Goal: Information Seeking & Learning: Find specific fact

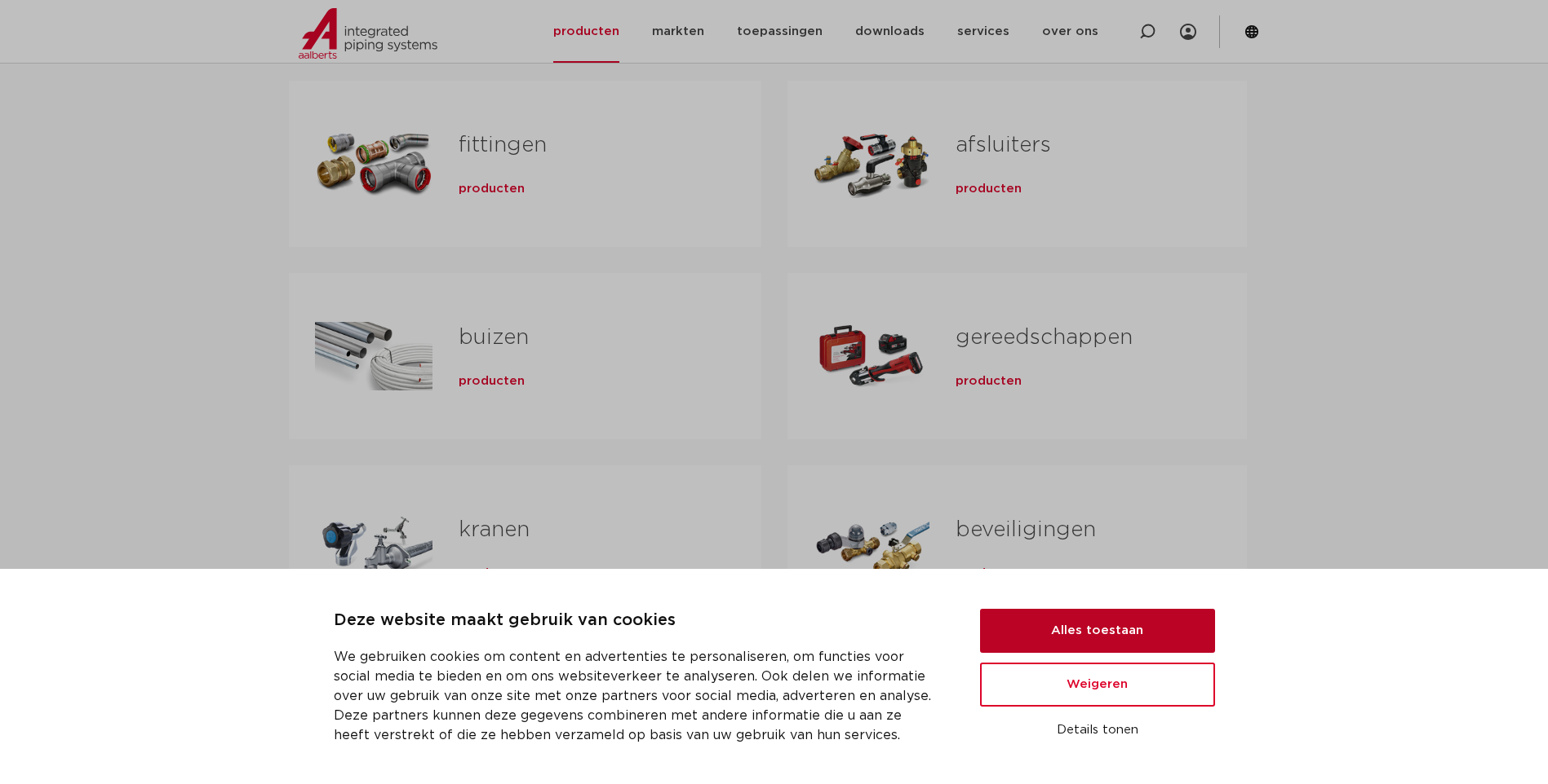
click at [1146, 622] on button "Alles toestaan" at bounding box center [1097, 631] width 235 height 44
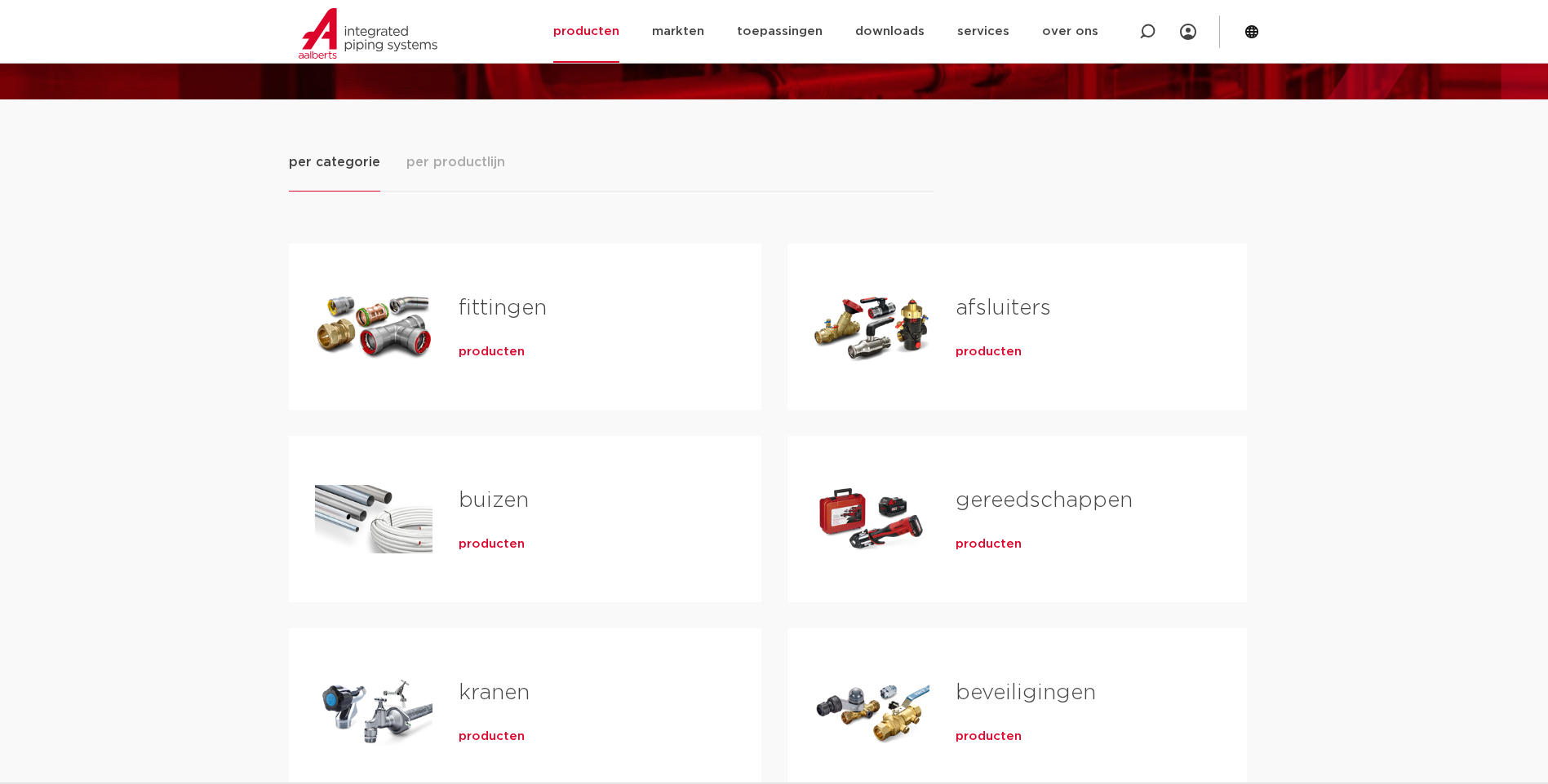
scroll to position [81, 0]
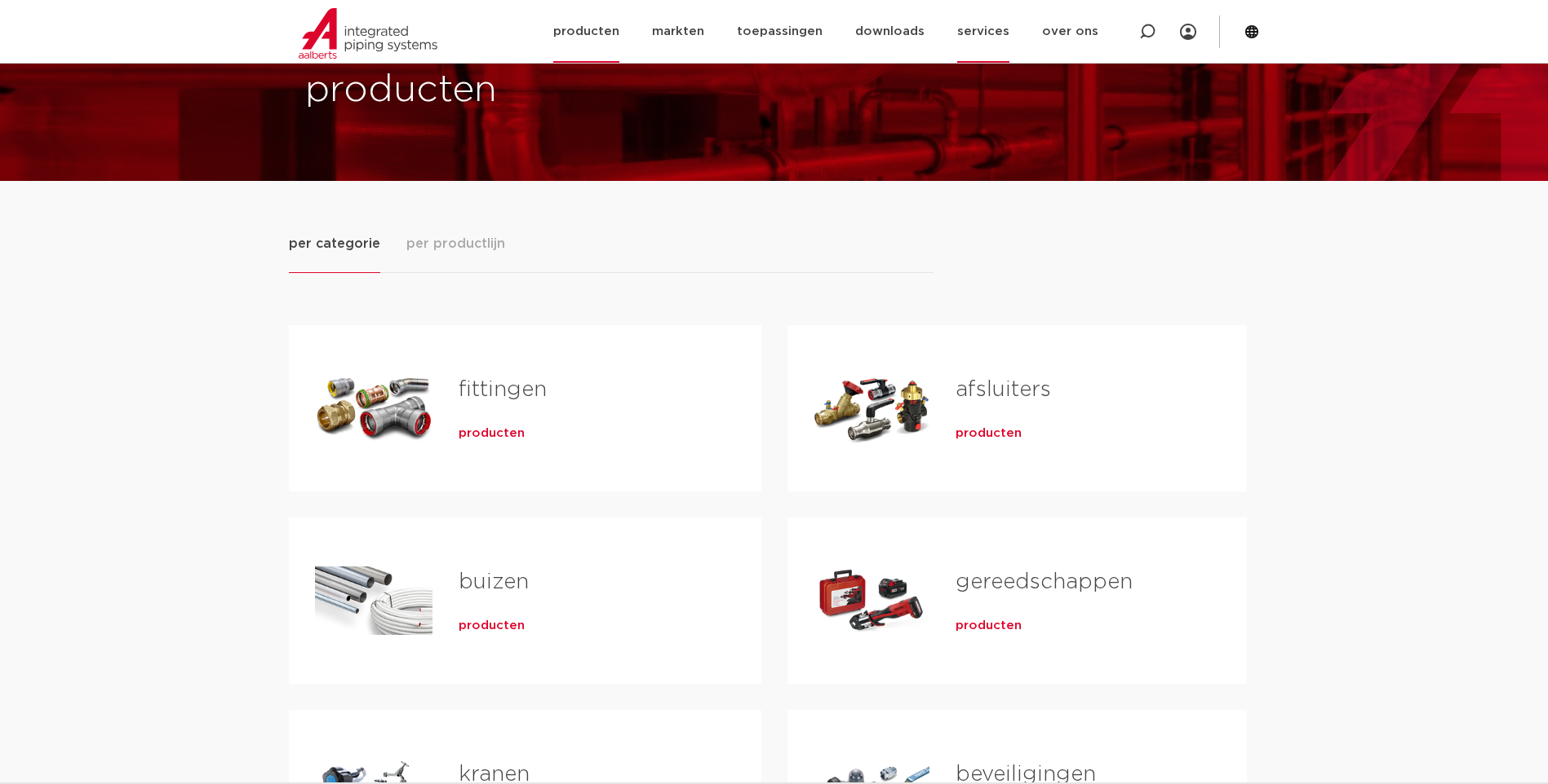
click at [980, 25] on link "services" at bounding box center [982, 31] width 52 height 63
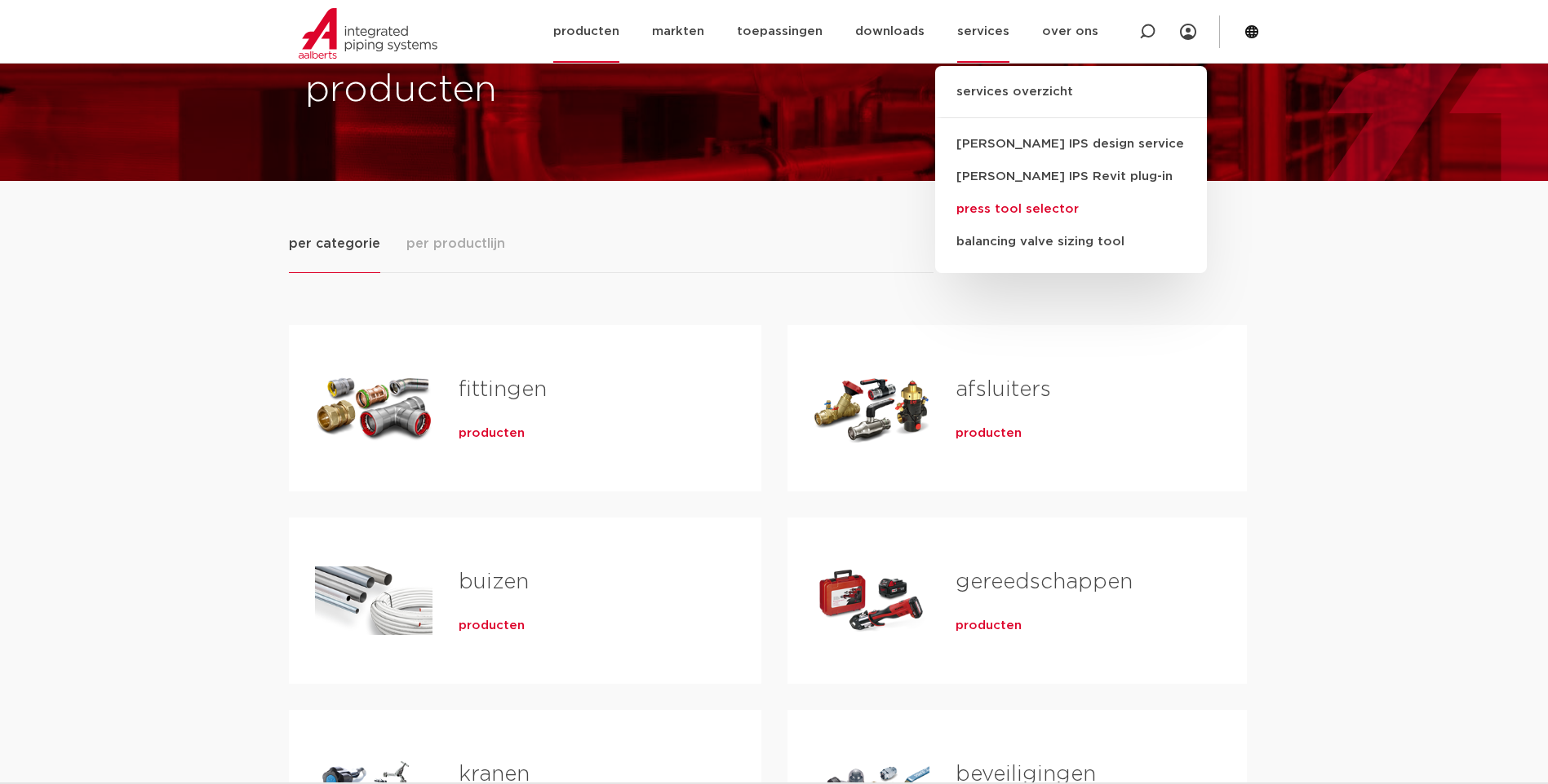
click at [995, 207] on link "press tool selector" at bounding box center [1071, 210] width 272 height 33
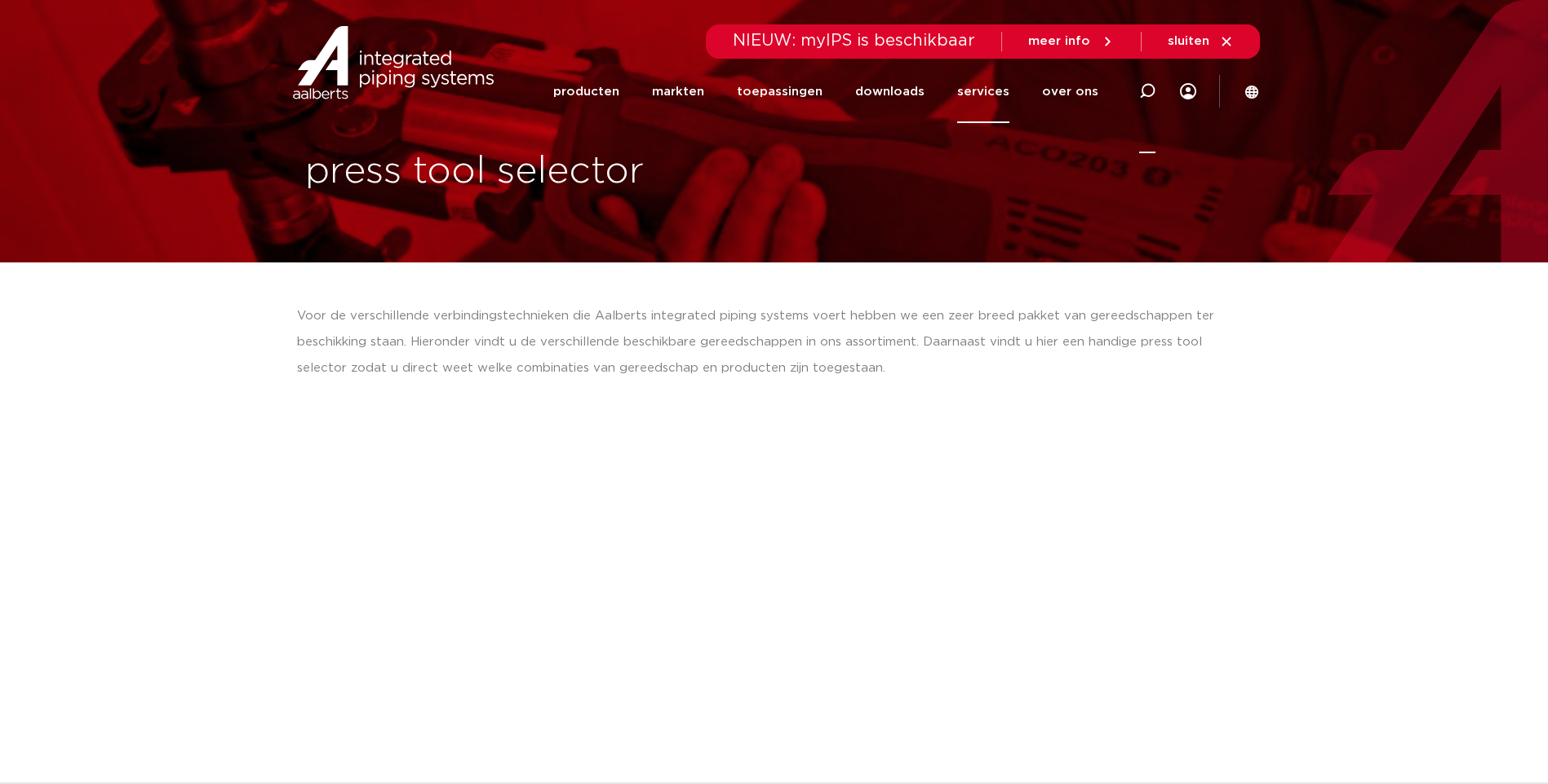
click at [1151, 88] on icon at bounding box center [1148, 91] width 16 height 16
click at [693, 88] on input "3188" at bounding box center [901, 89] width 514 height 33
type input "3186722"
click button "Zoeken" at bounding box center [0, 0] width 0 height 0
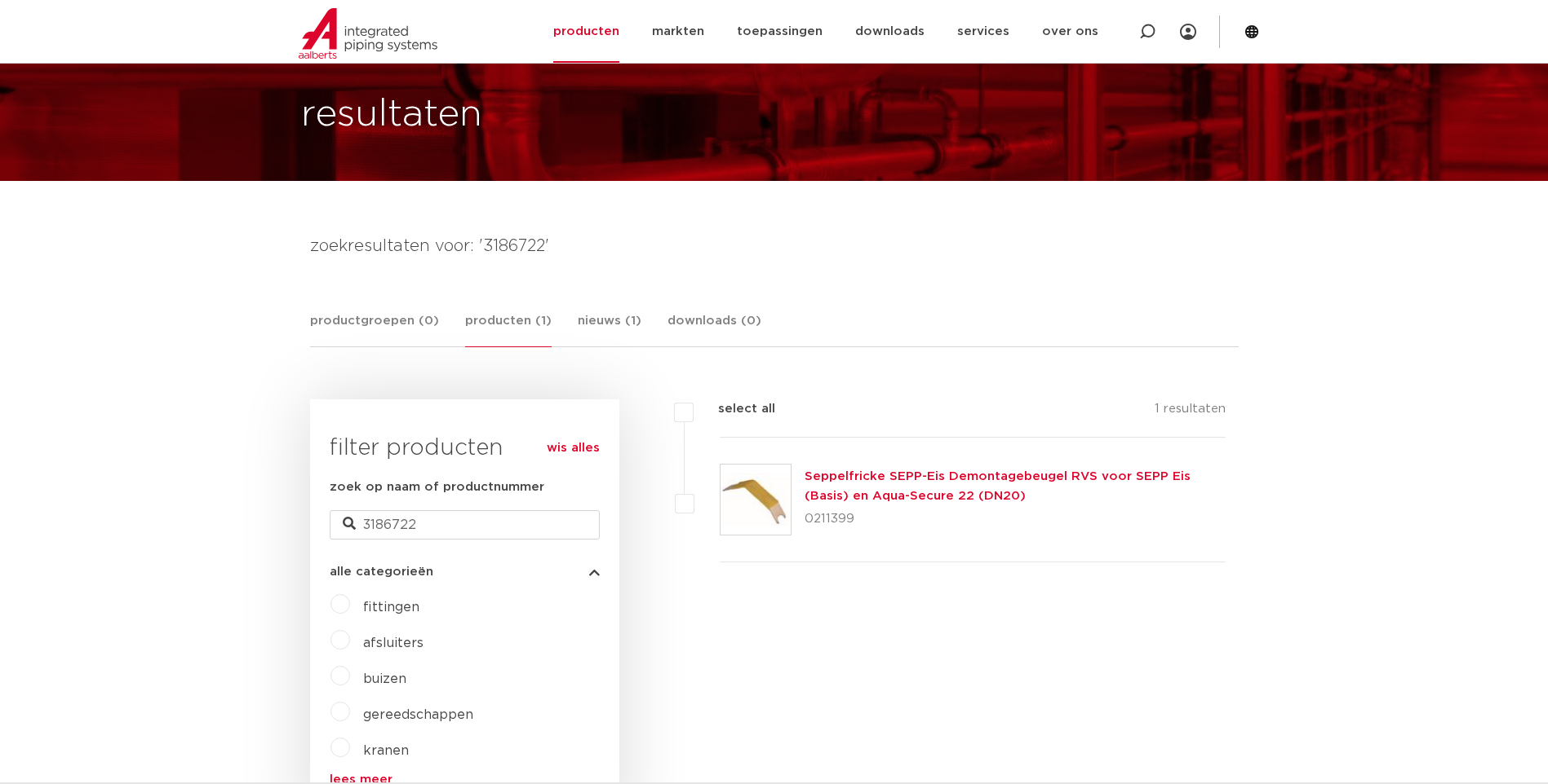
scroll to position [163, 0]
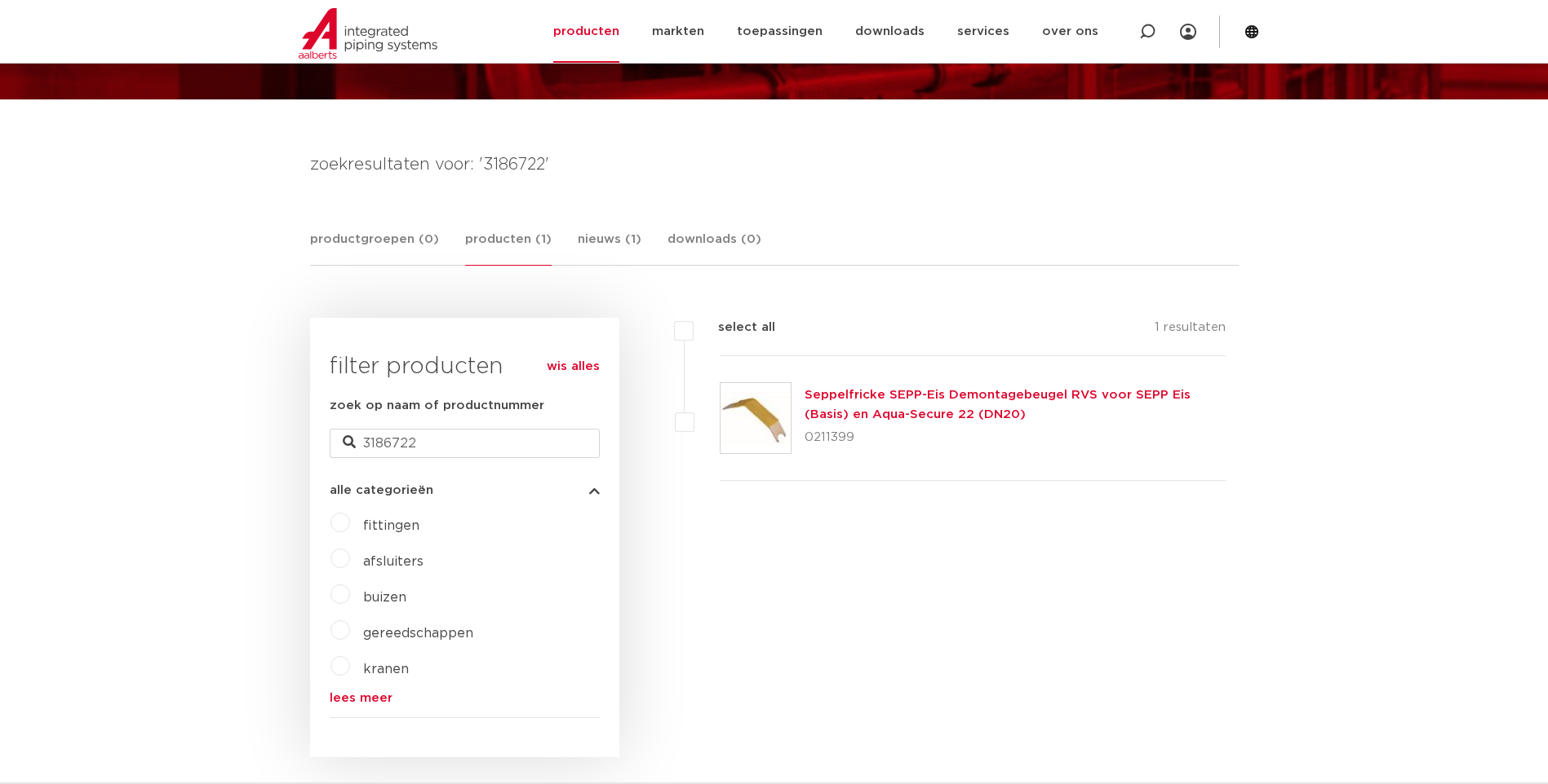
click at [887, 397] on link "Seppelfricke SEPP-Eis Demontagebeugel RVS voor SEPP Eis (Basis) en Aqua-Secure …" at bounding box center [997, 405] width 386 height 32
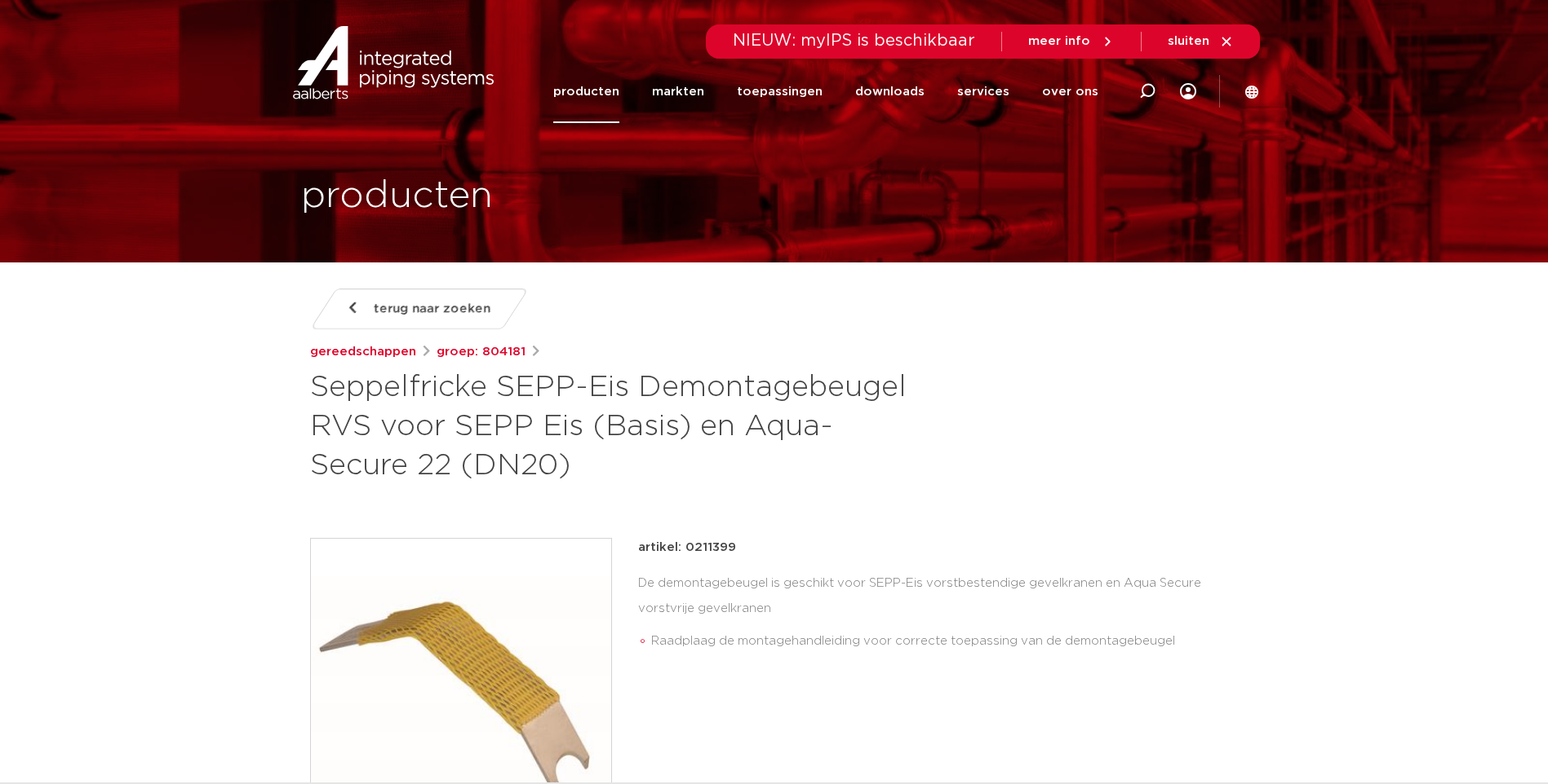
click at [607, 85] on link "producten" at bounding box center [586, 91] width 66 height 63
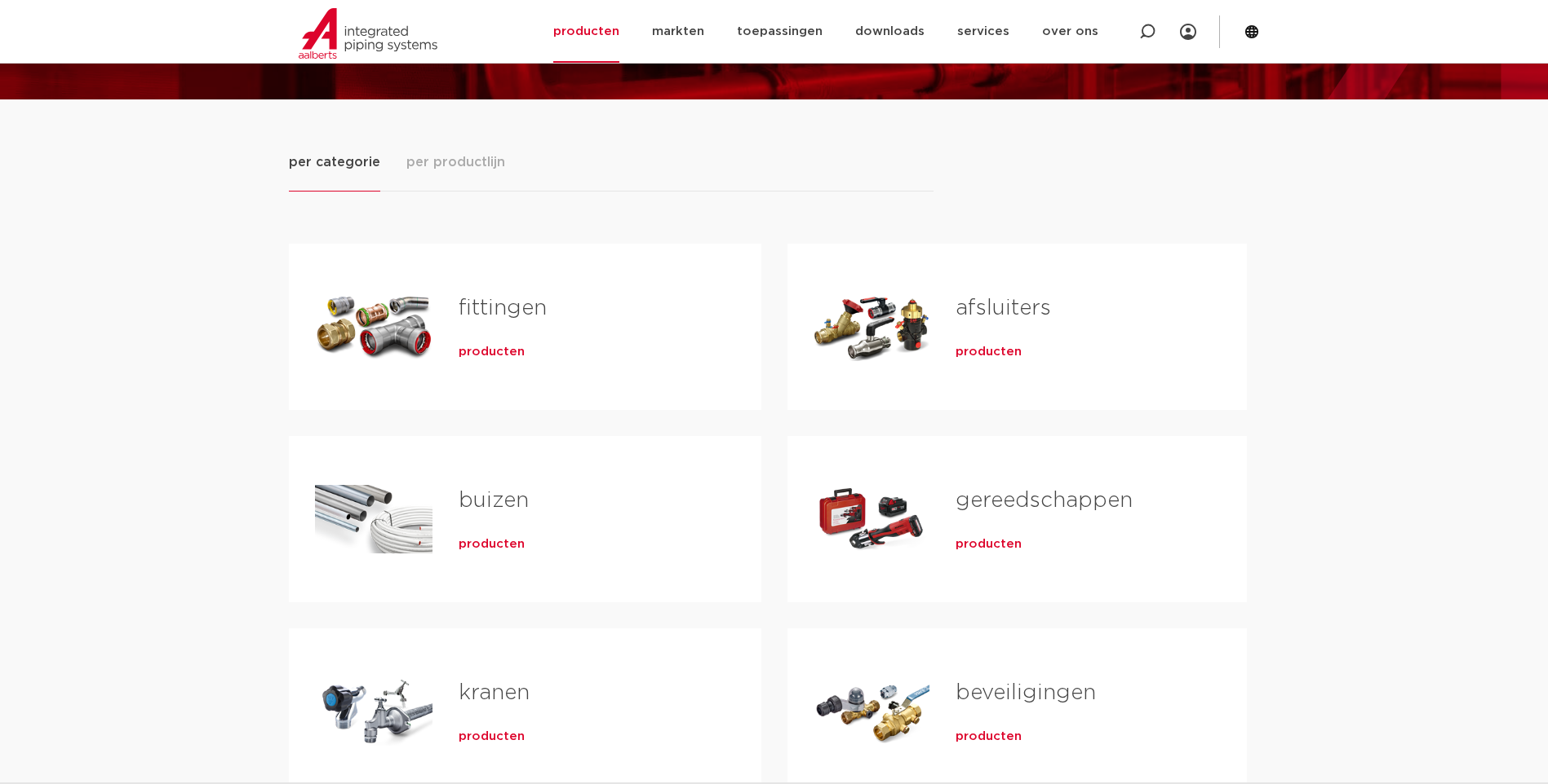
scroll to position [326, 0]
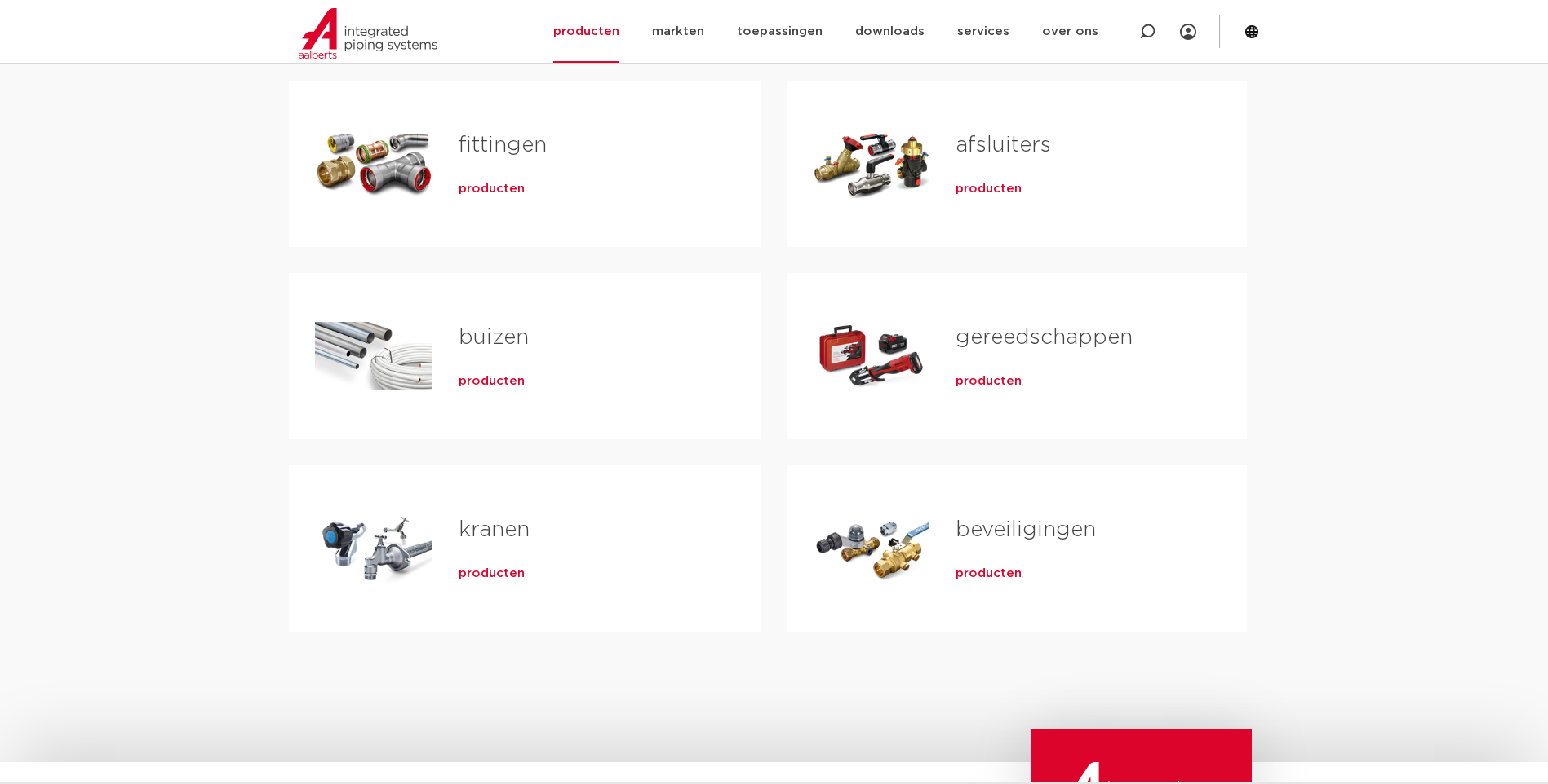
click at [408, 576] on div "Tabs. Open items met enter of spatie, sluit af met escape en navigeer met de pi…" at bounding box center [373, 548] width 118 height 114
click at [462, 536] on link "kranen" at bounding box center [494, 530] width 71 height 21
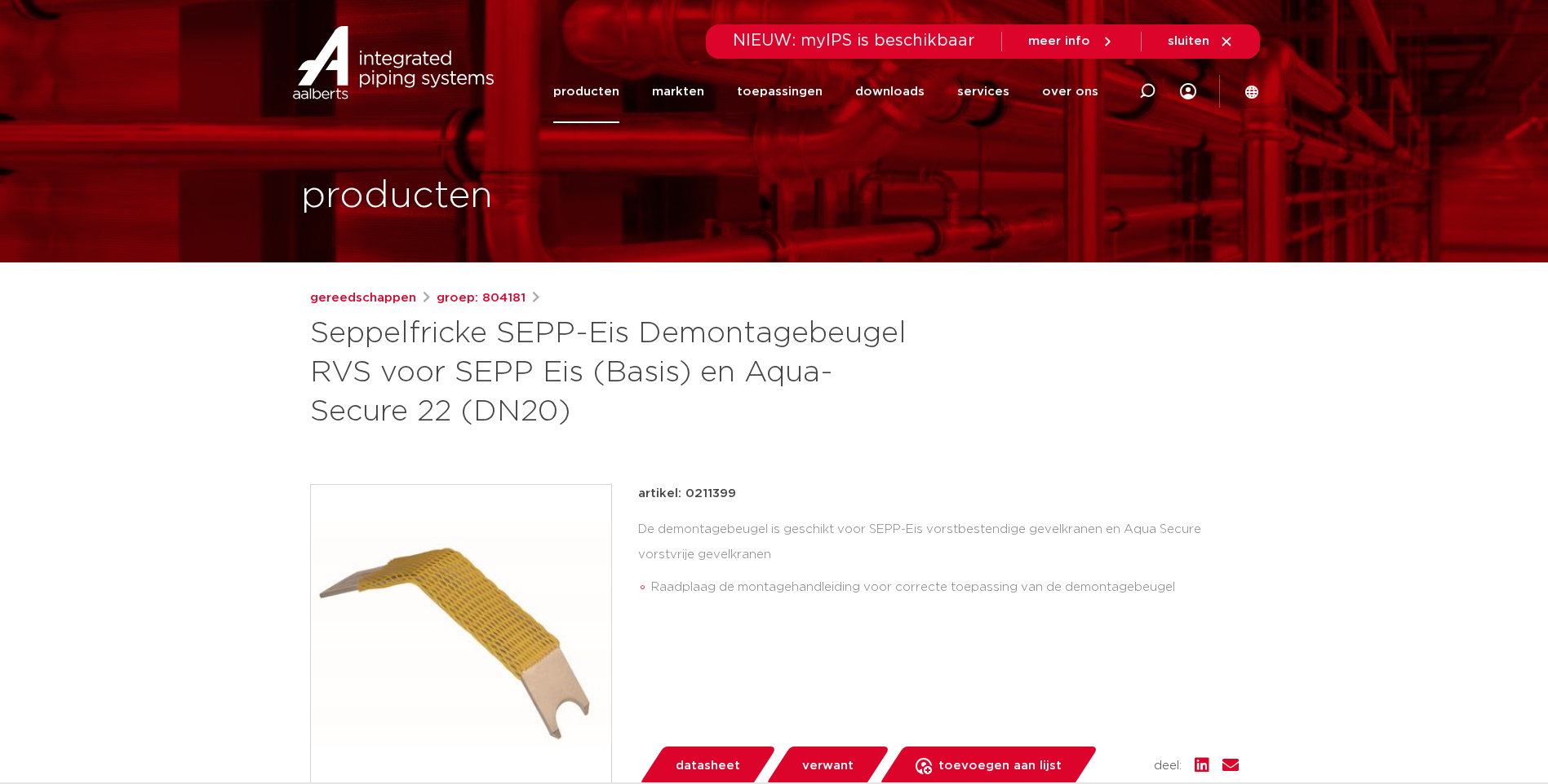
scroll to position [163, 0]
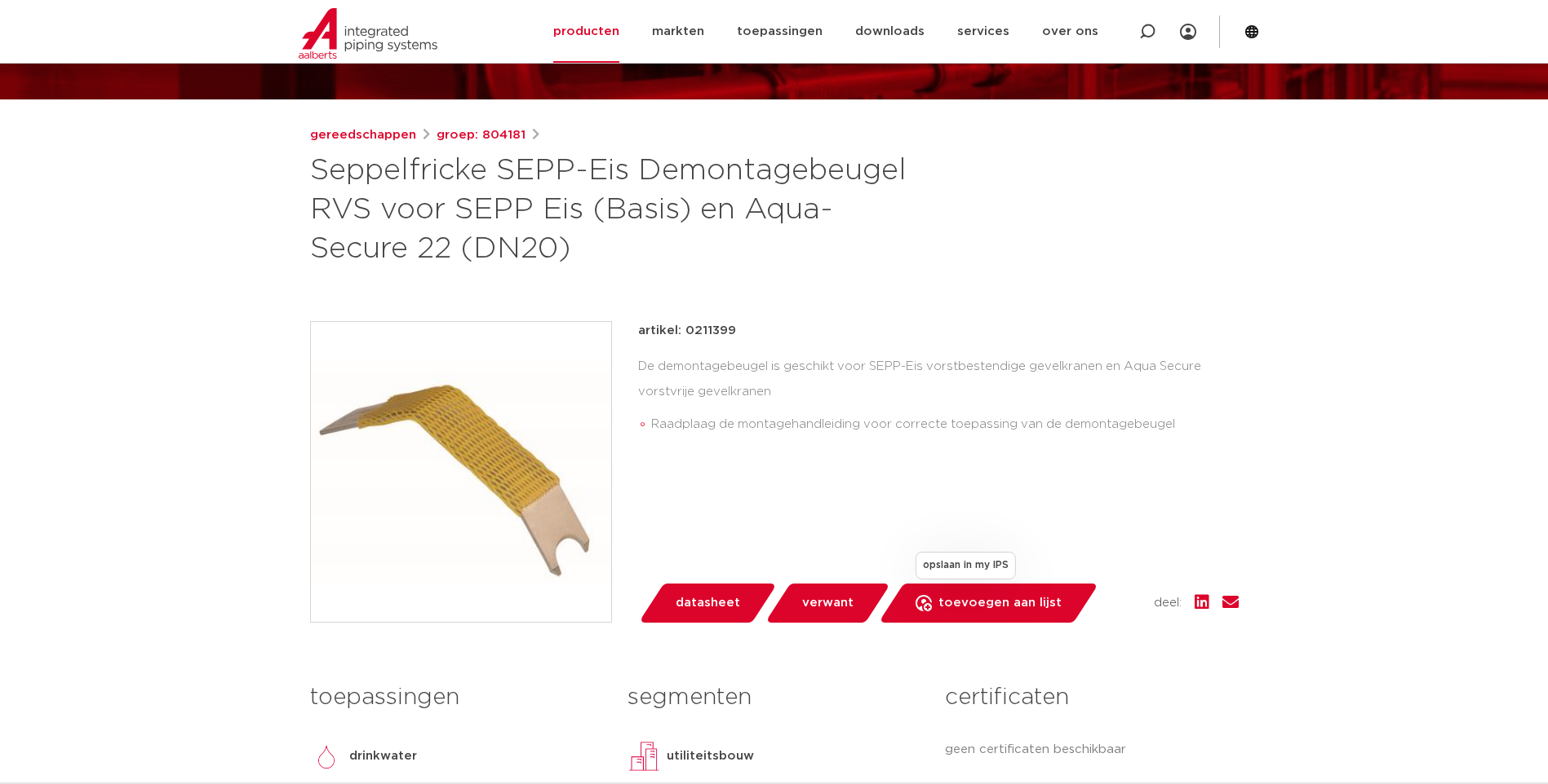
click at [1000, 598] on span "toevoegen aan lijst" at bounding box center [1000, 603] width 123 height 26
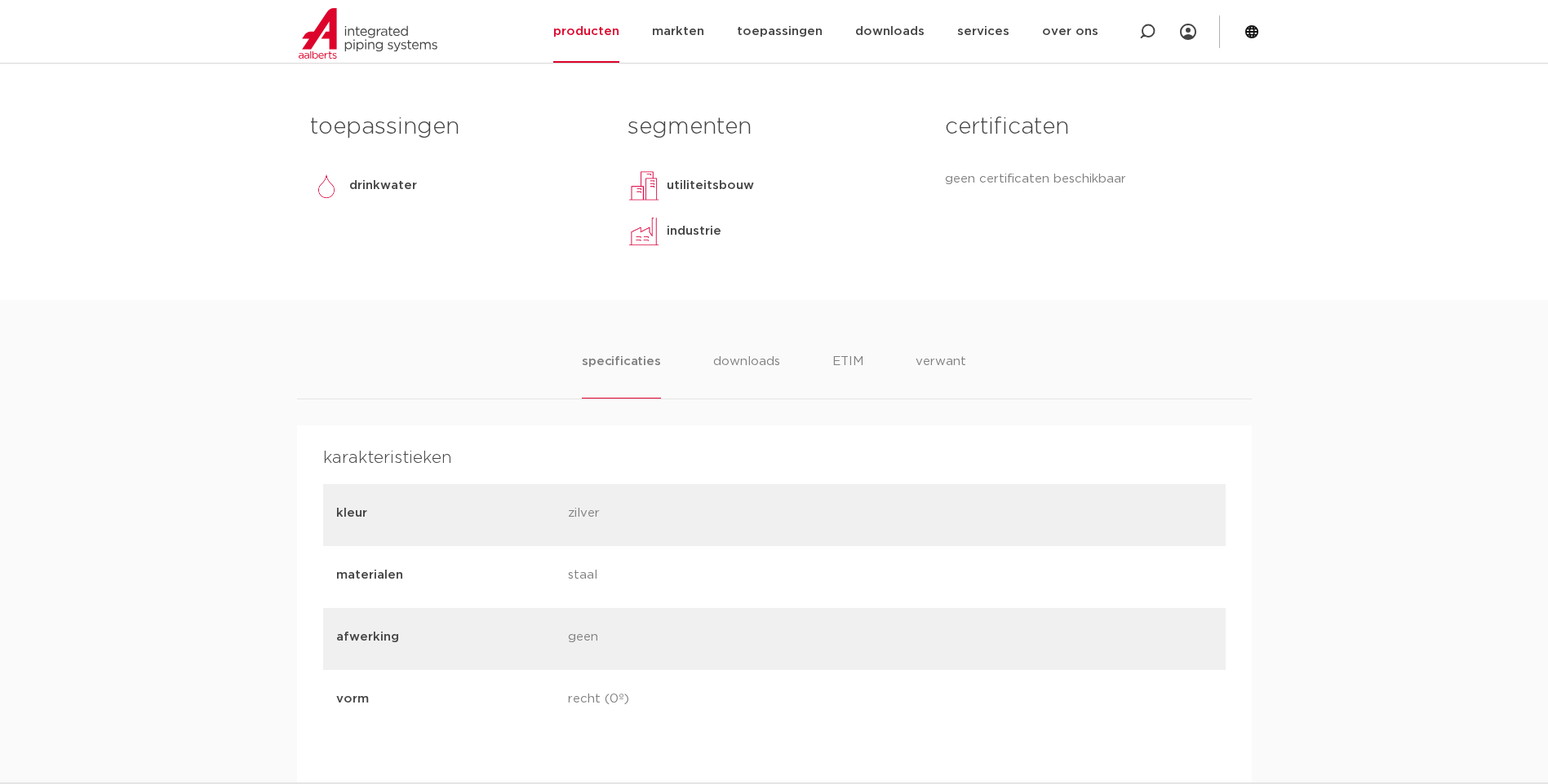
scroll to position [326, 0]
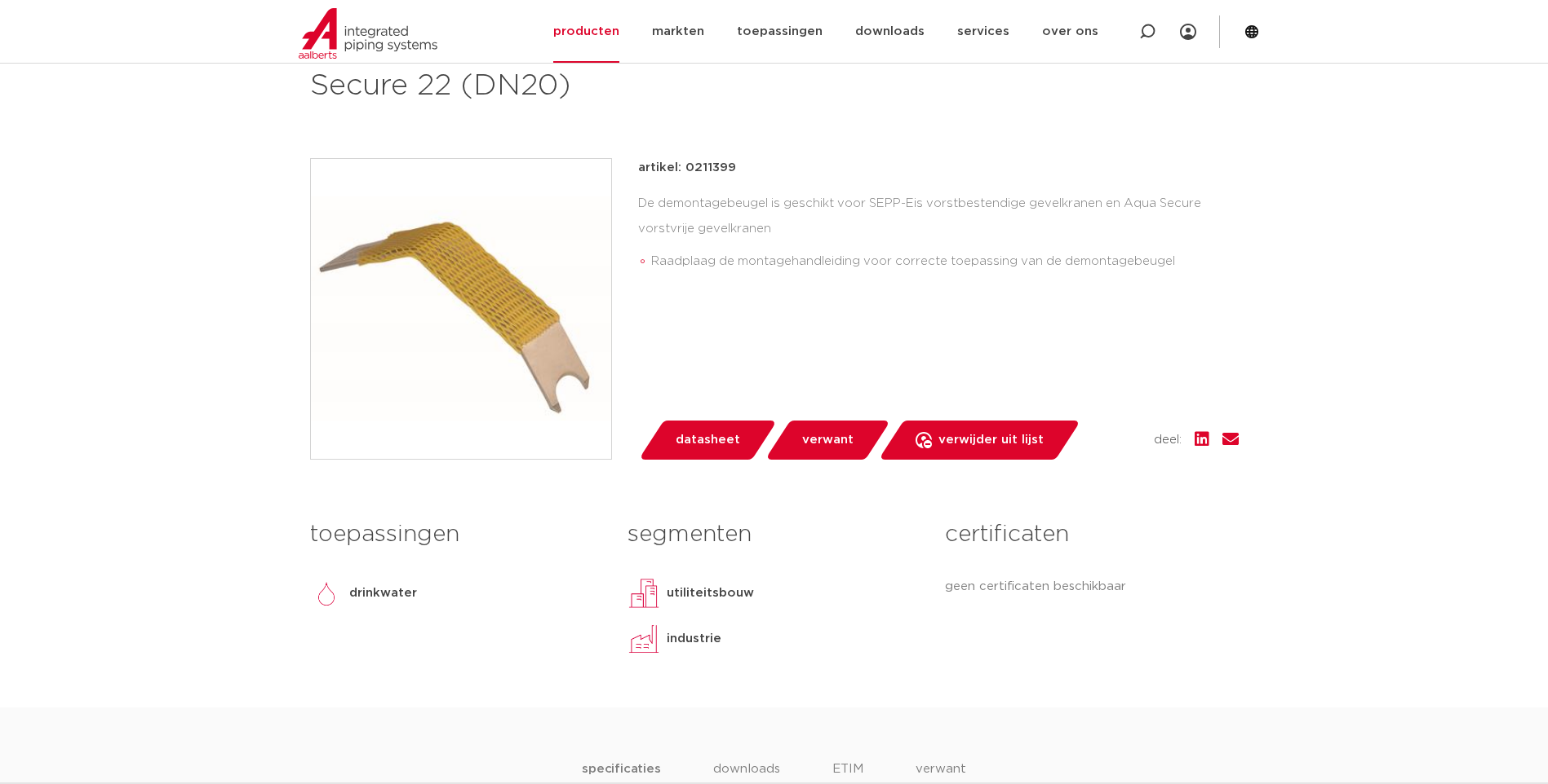
drag, startPoint x: 1121, startPoint y: 198, endPoint x: 775, endPoint y: 228, distance: 347.3
click at [775, 228] on div "De demontagebeugel is geschikt voor SEPP-Eis vorstbestendige gevelkranen en Aqu…" at bounding box center [938, 236] width 600 height 91
drag, startPoint x: 775, startPoint y: 228, endPoint x: 741, endPoint y: 224, distance: 34.2
copy div "Aqua Secure vorstvrije gevelkranen"
click at [1147, 35] on icon at bounding box center [1148, 32] width 16 height 16
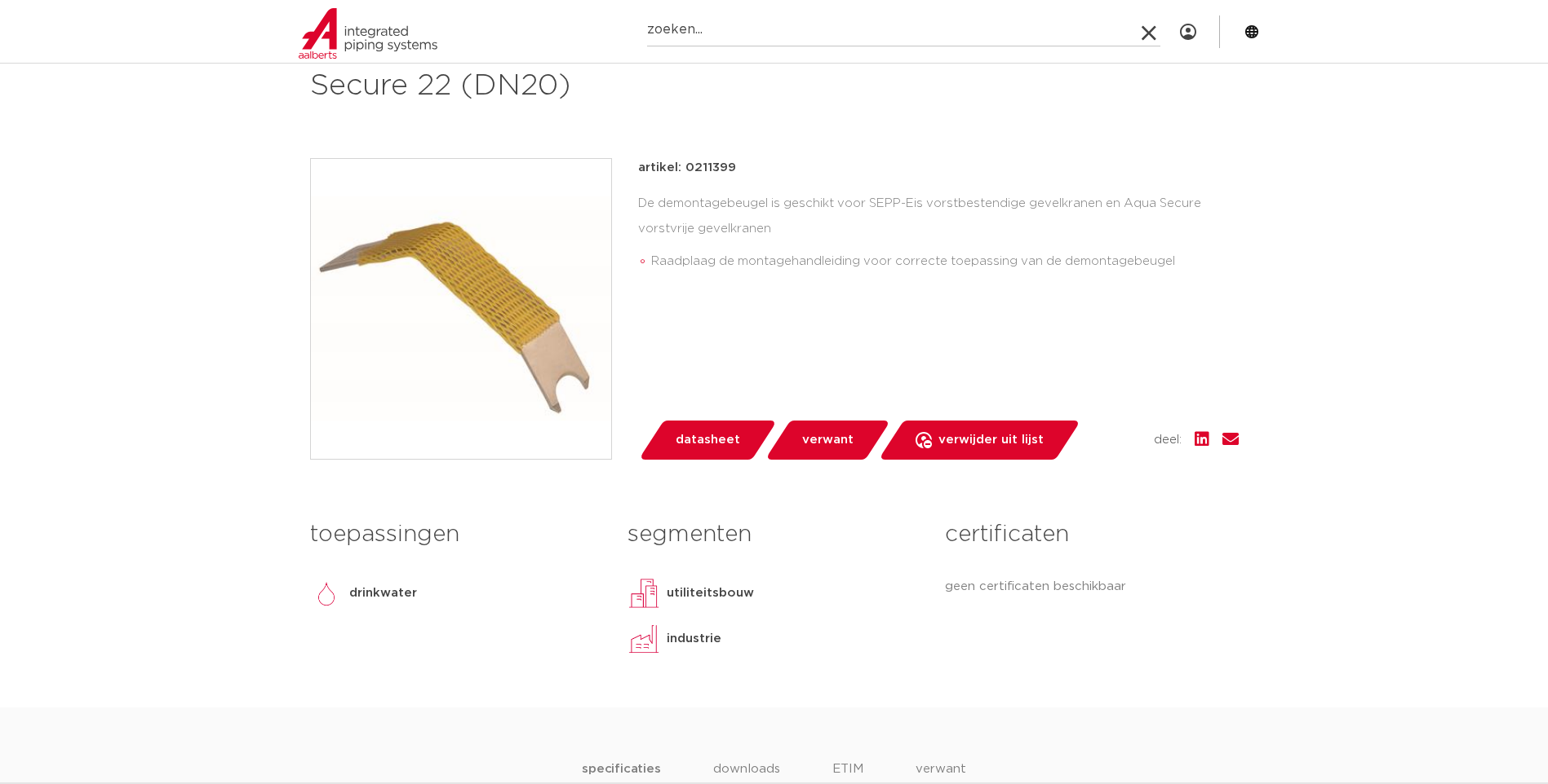
paste input "Aqua Secure vorstvrije gevelkranen"
type input "Aqua Secure vorstvrije gevelkranen"
click button "Zoeken" at bounding box center [0, 0] width 0 height 0
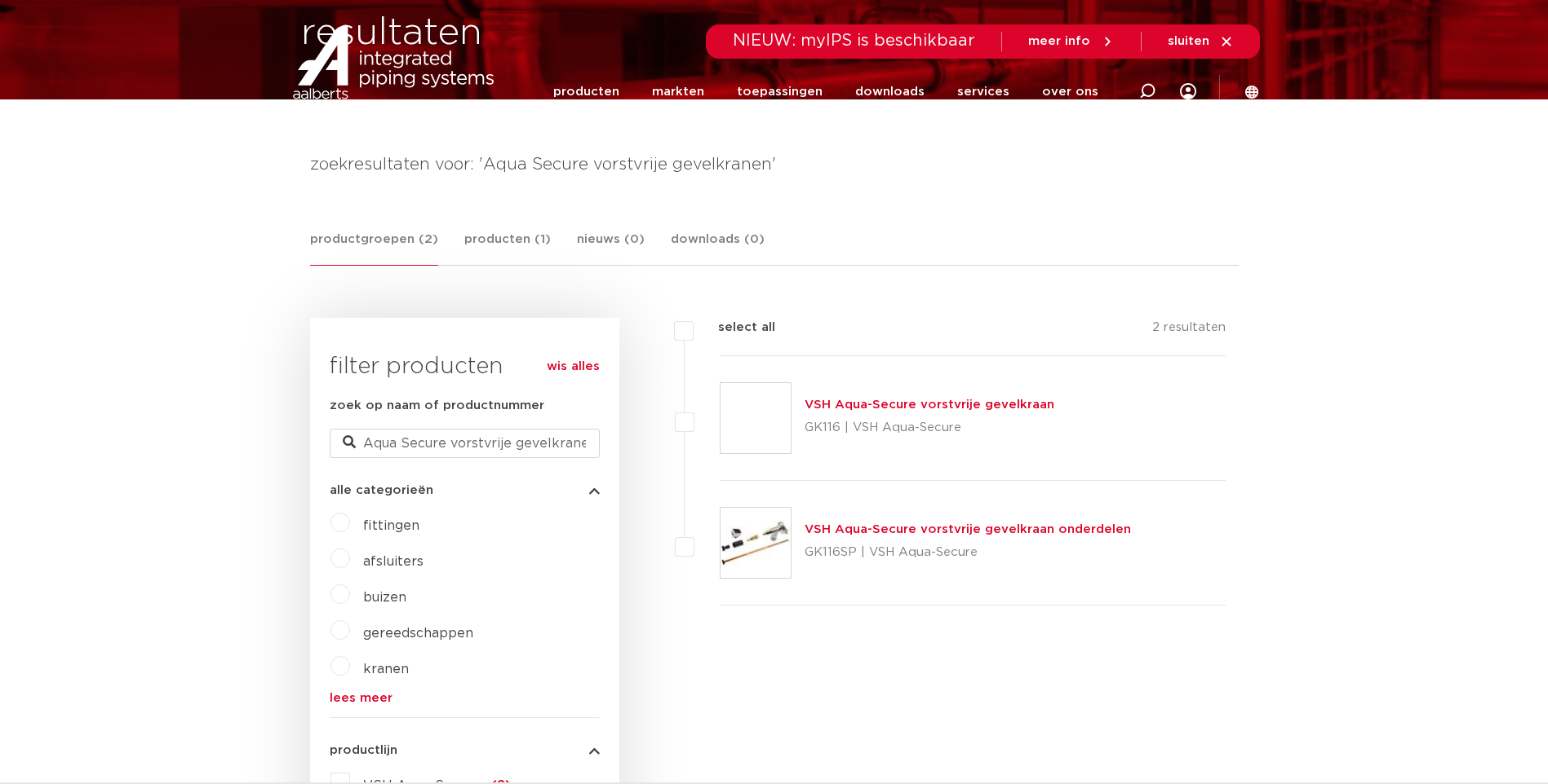
scroll to position [326, 0]
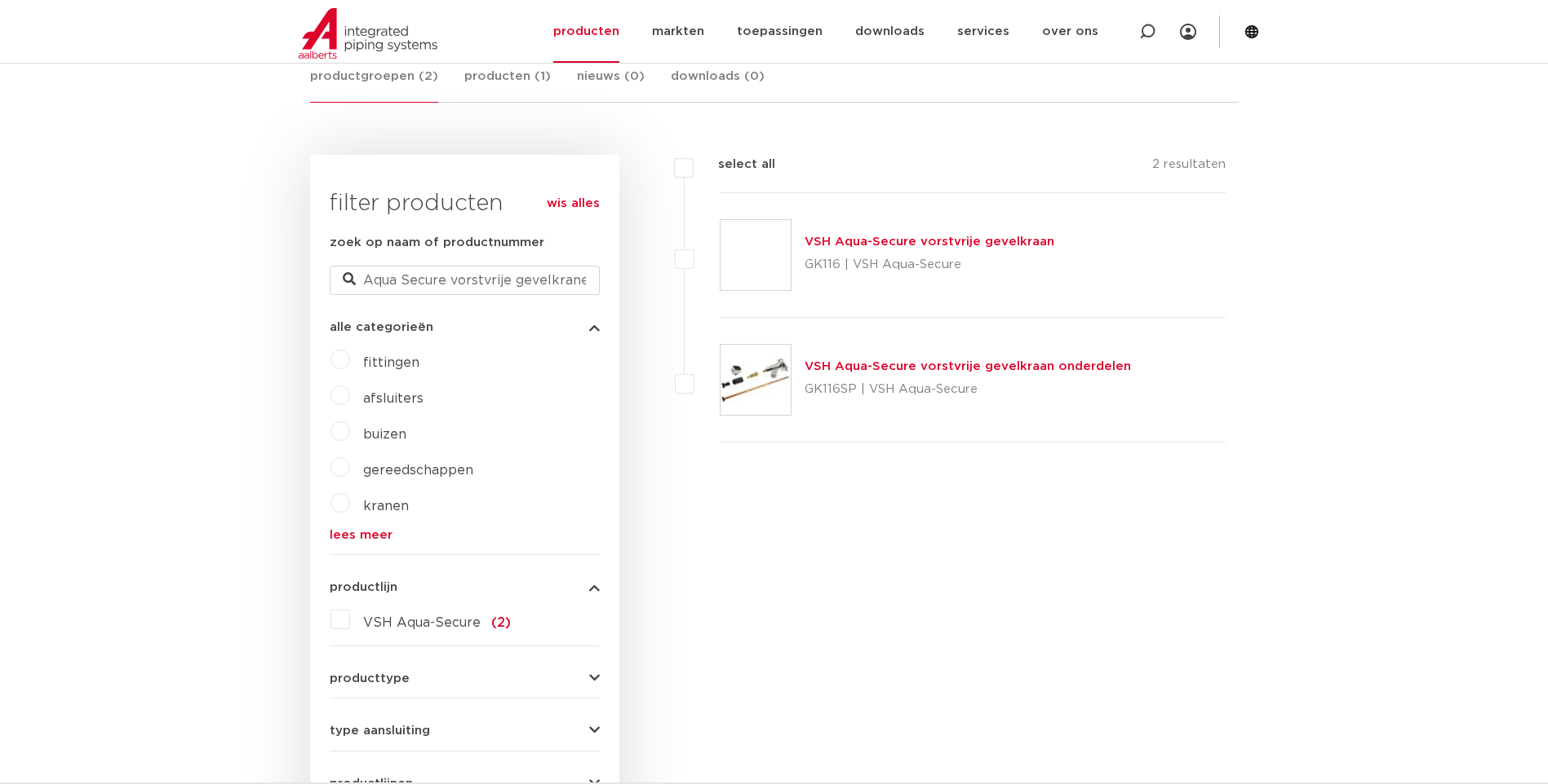
click at [882, 366] on link "VSH Aqua-Secure vorstvrije gevelkraan onderdelen" at bounding box center [968, 366] width 327 height 12
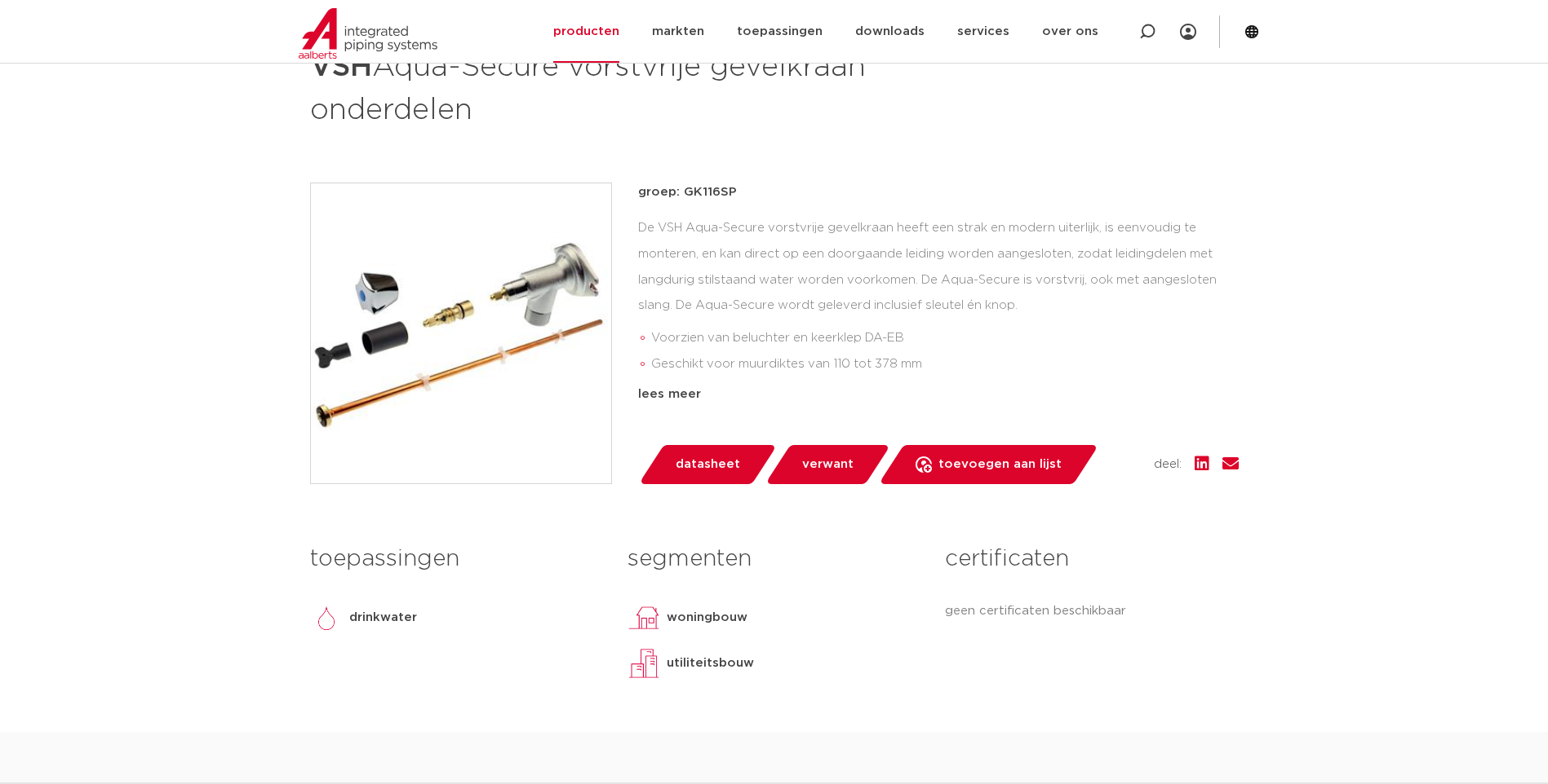
scroll to position [163, 0]
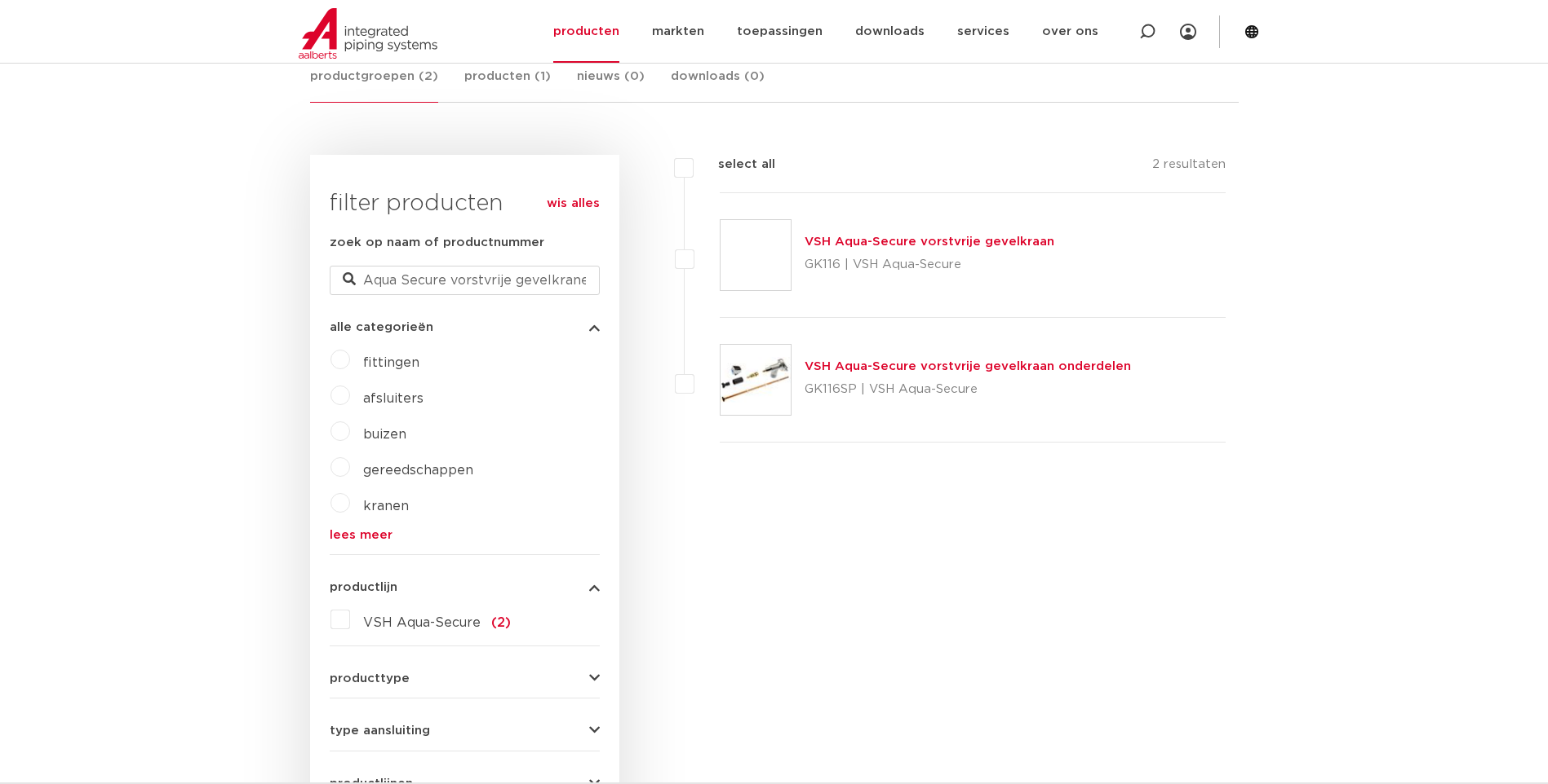
scroll to position [326, 0]
click at [761, 256] on img at bounding box center [755, 254] width 70 height 70
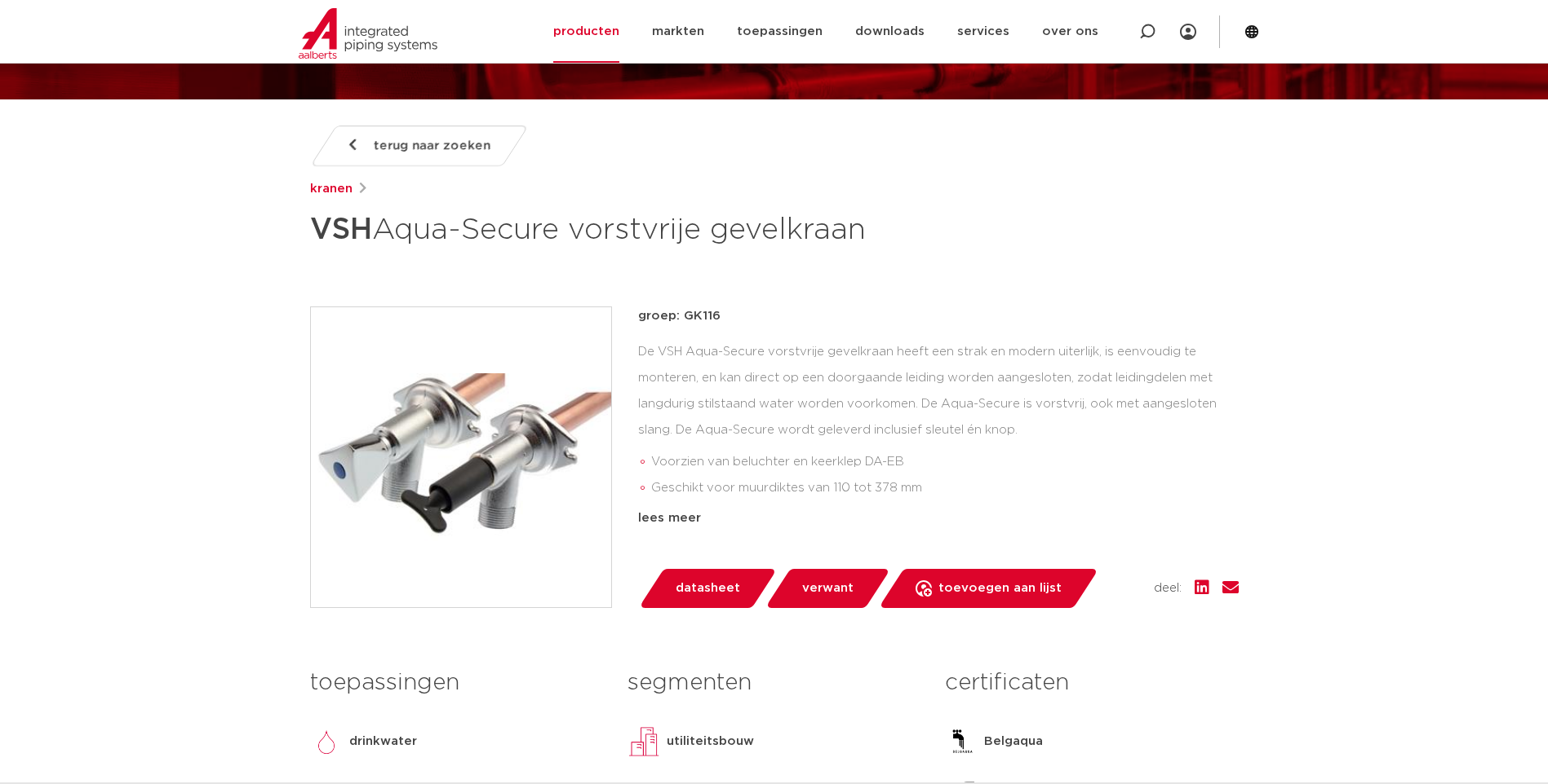
scroll to position [244, 0]
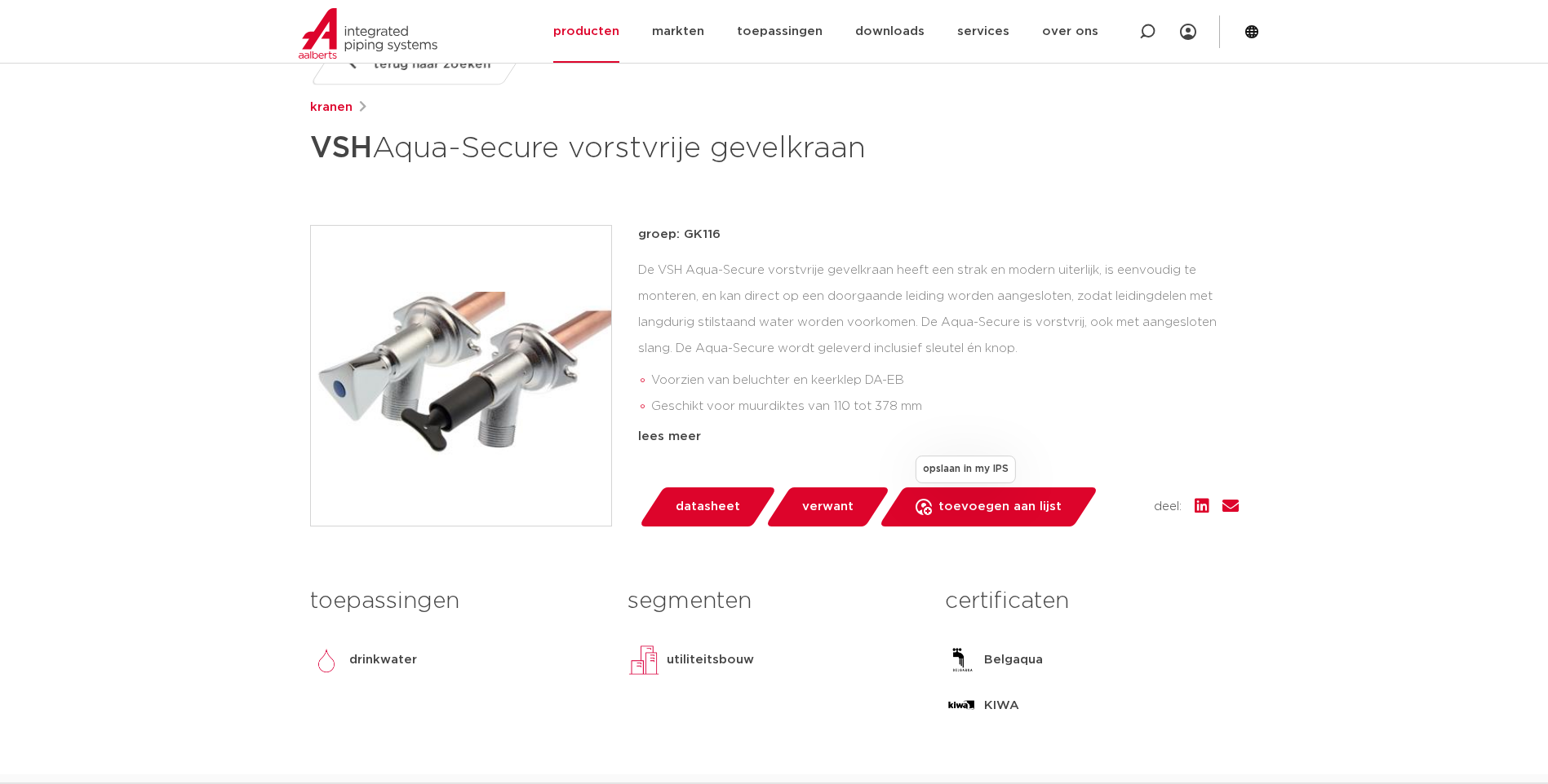
click at [972, 508] on span "toevoegen aan lijst" at bounding box center [1000, 507] width 123 height 26
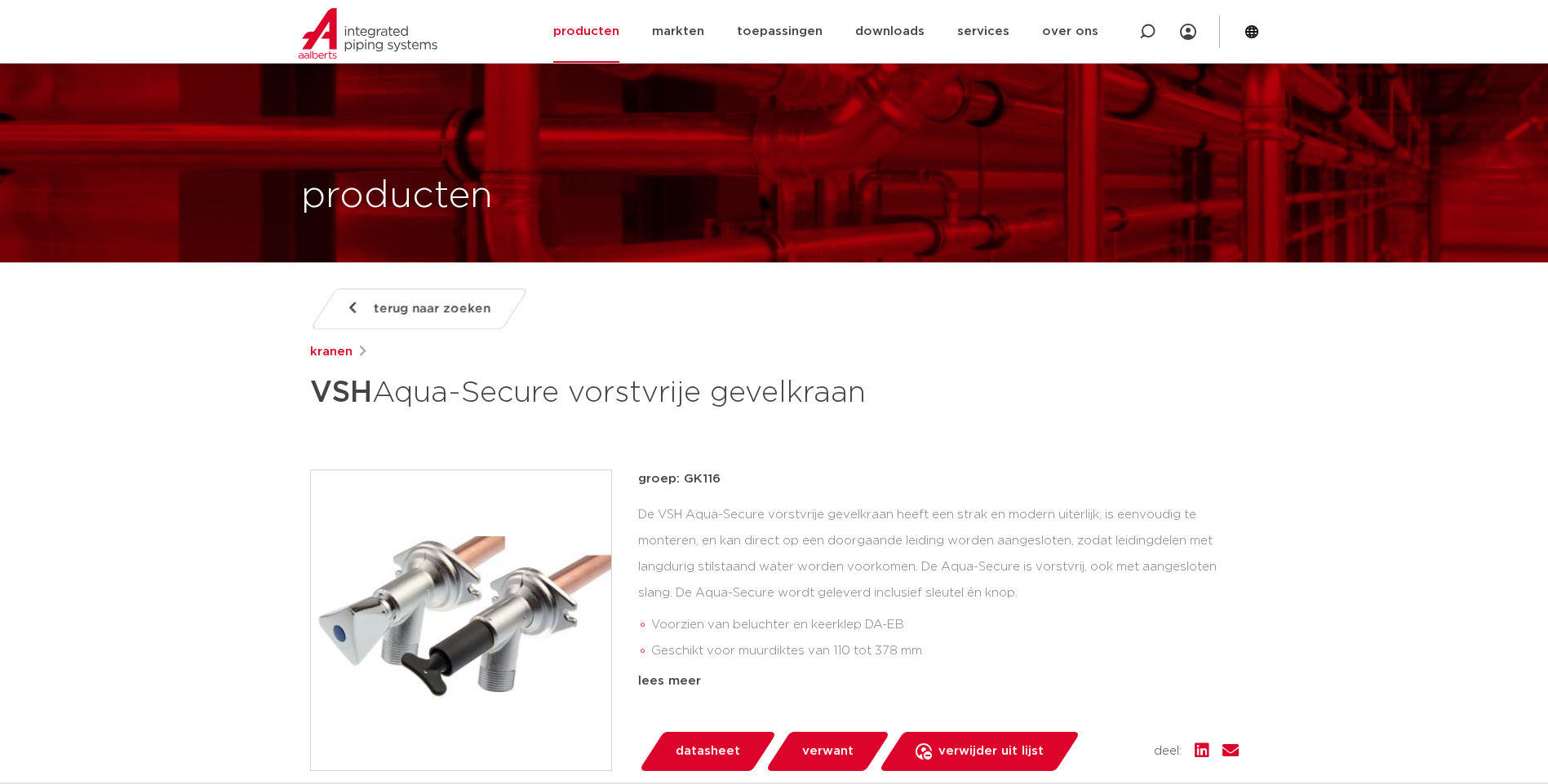
scroll to position [163, 0]
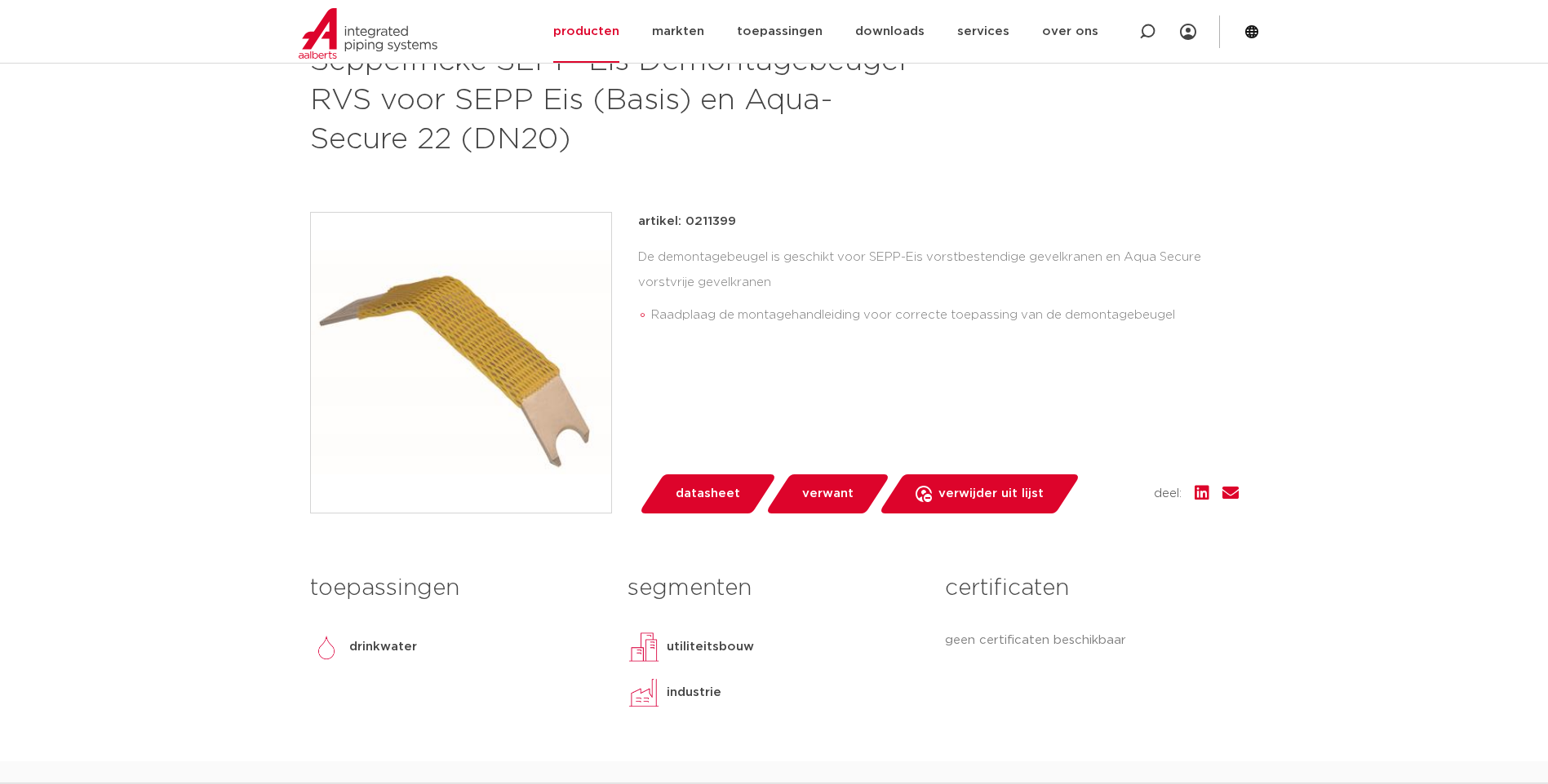
scroll to position [163, 0]
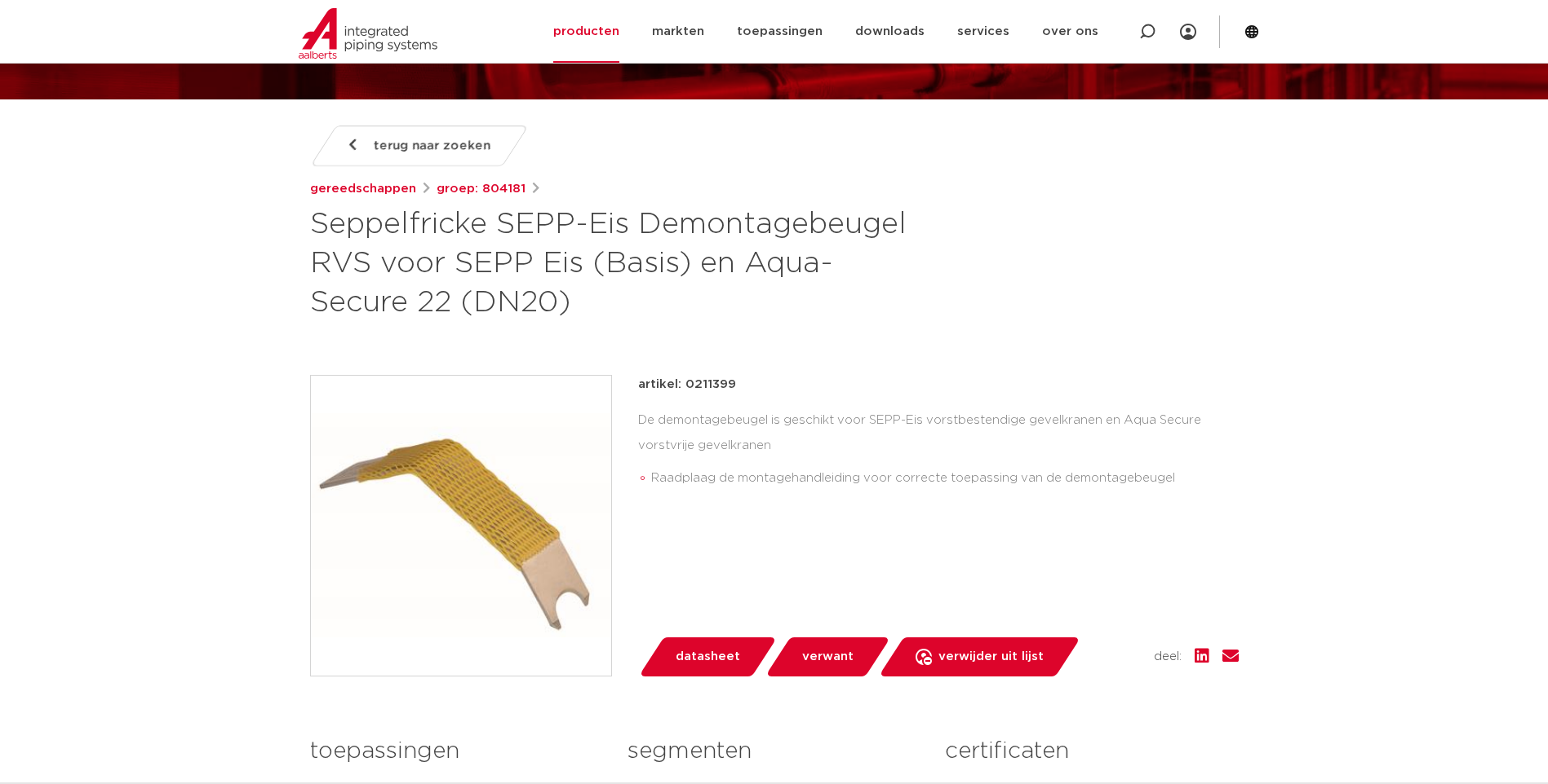
click at [313, 224] on h1 "Seppelfricke SEPP-Eis Demontagebeugel RVS voor SEPP Eis (Basis) en Aqua-Secure …" at bounding box center [617, 263] width 613 height 118
drag, startPoint x: 645, startPoint y: 224, endPoint x: 460, endPoint y: 294, distance: 197.8
click at [460, 294] on h1 "Seppelfricke SEPP-Eis Demontagebeugel RVS voor SEPP Eis (Basis) en Aqua-Secure …" at bounding box center [617, 263] width 613 height 118
drag, startPoint x: 460, startPoint y: 294, endPoint x: 413, endPoint y: 259, distance: 58.6
copy h1 "Demontagebeugel RVS voor SEPP Eis (Basis) en Aqua-Secure 22"
